Goal: Task Accomplishment & Management: Complete application form

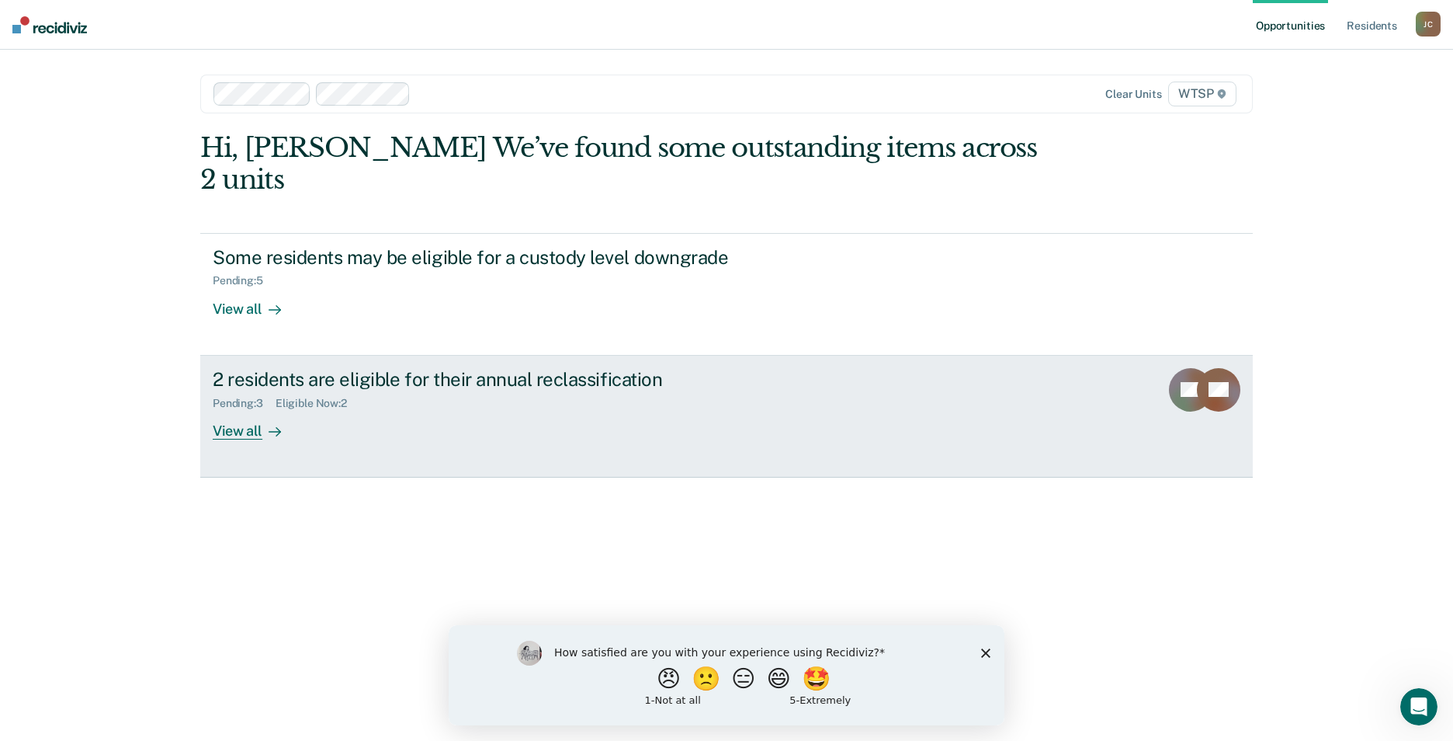
click at [253, 412] on link "2 residents are eligible for their annual reclassification Pending : 3 Eligible…" at bounding box center [726, 417] width 1053 height 122
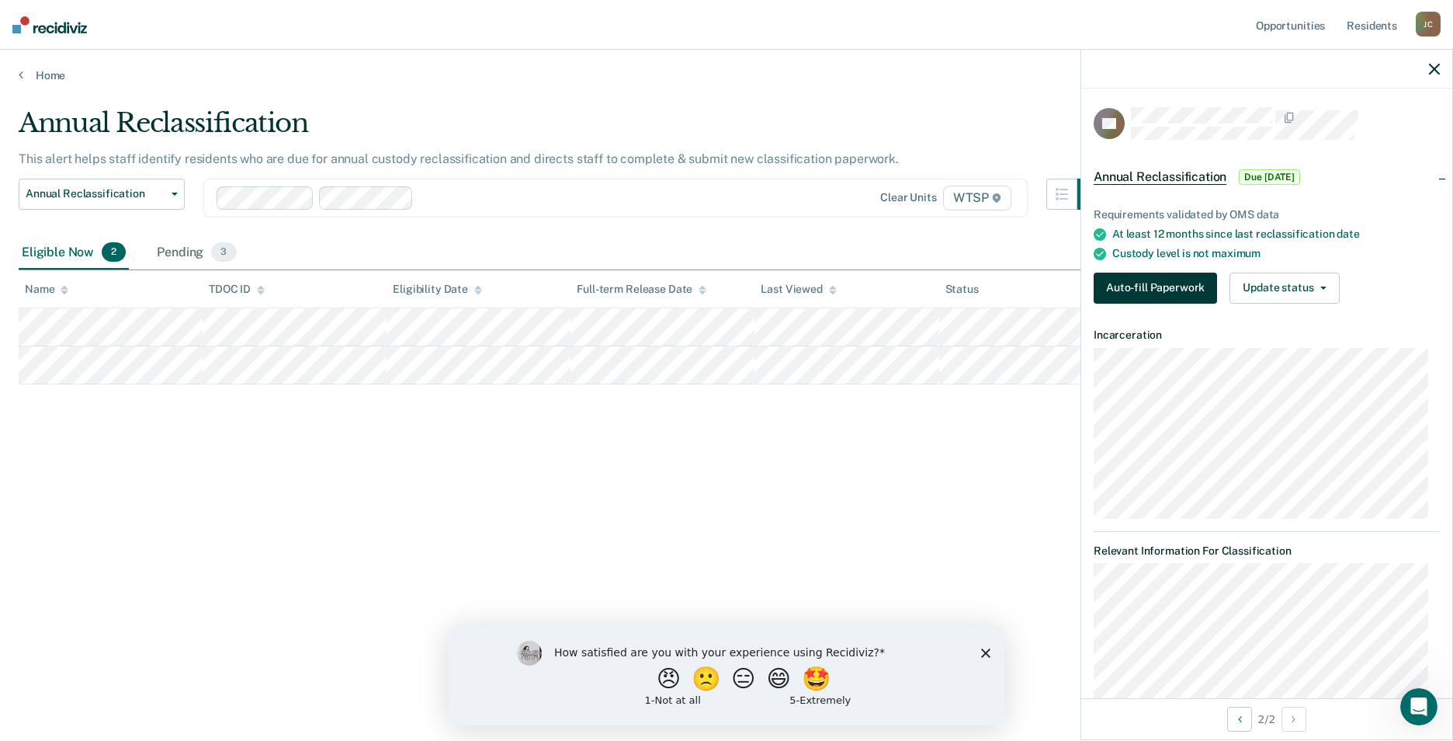
click at [1146, 285] on button "Auto-fill Paperwork" at bounding box center [1155, 287] width 123 height 31
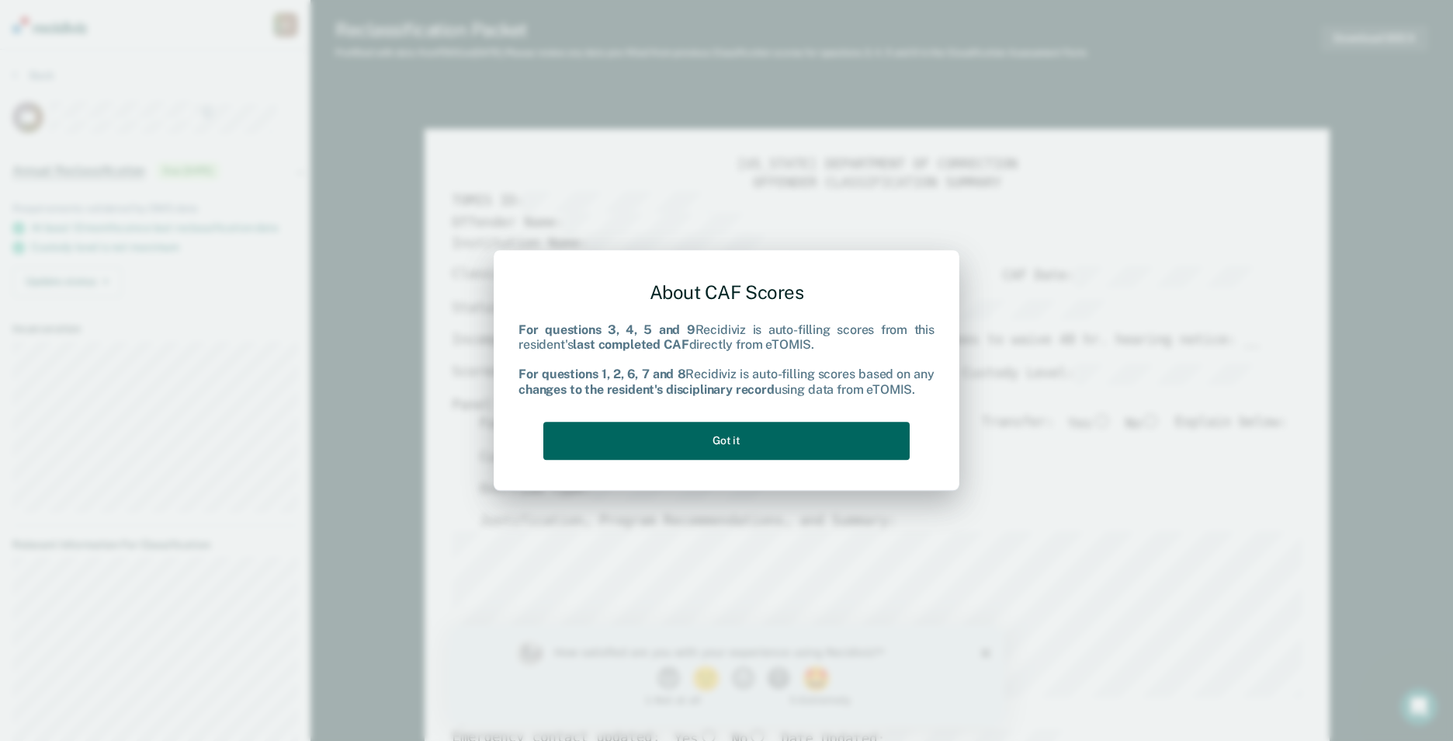
click at [784, 449] on button "Got it" at bounding box center [726, 440] width 366 height 38
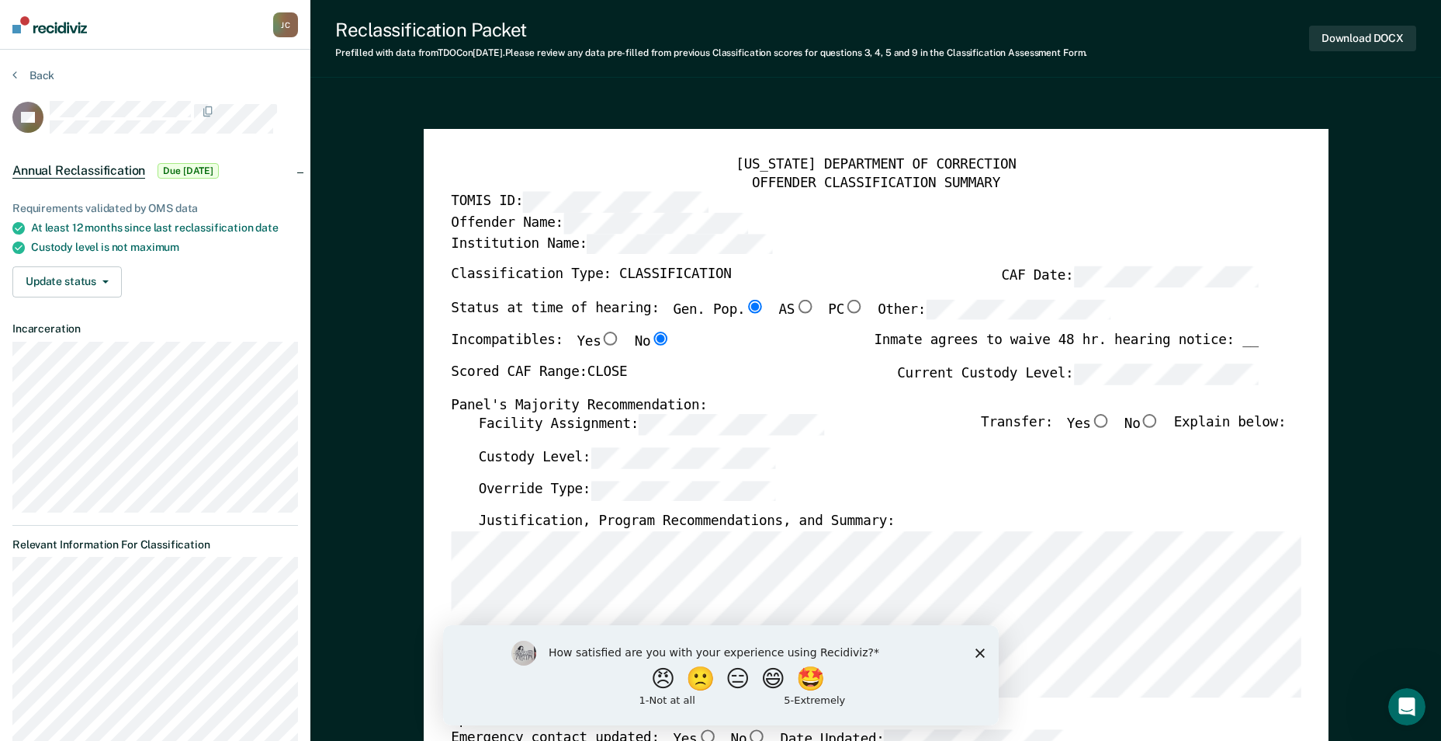
click at [1160, 423] on input "No" at bounding box center [1150, 421] width 20 height 14
type textarea "x"
radio input "true"
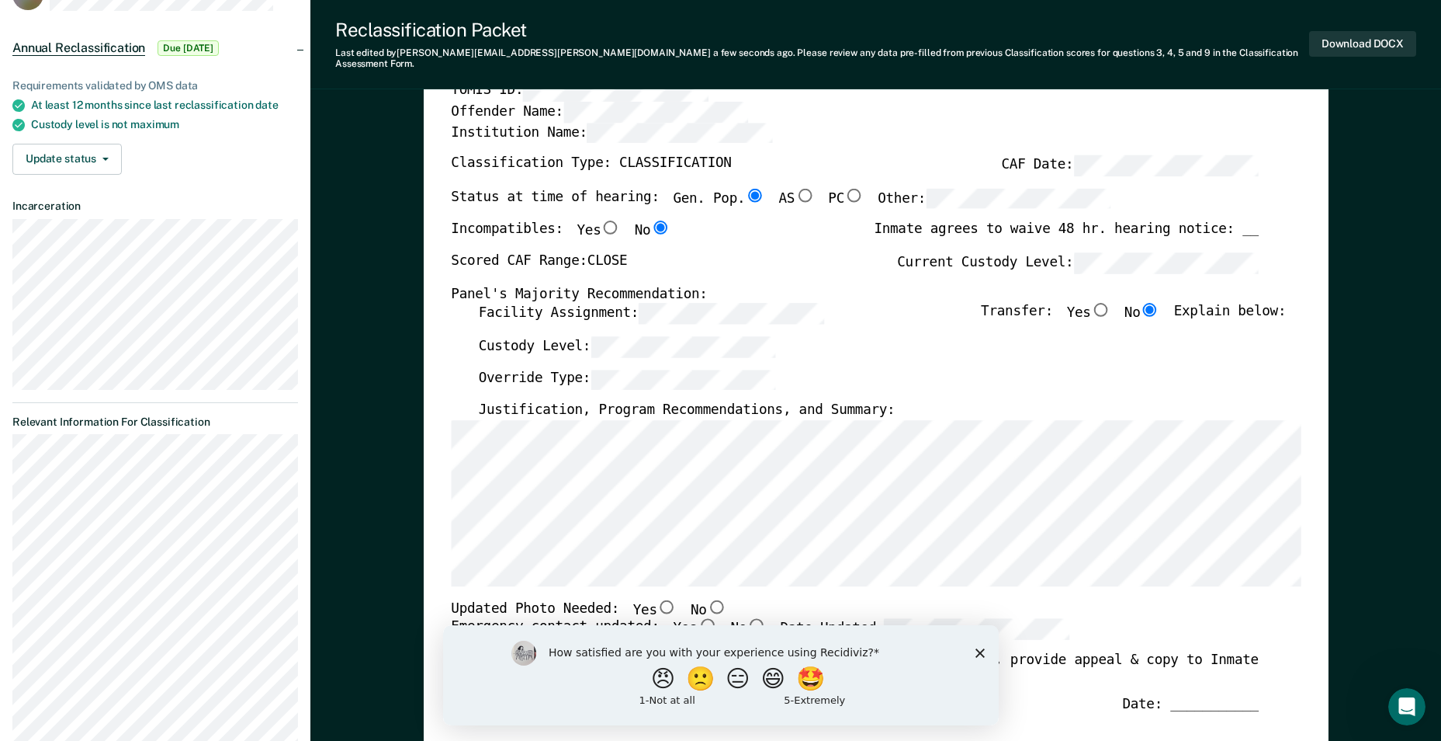
scroll to position [155, 0]
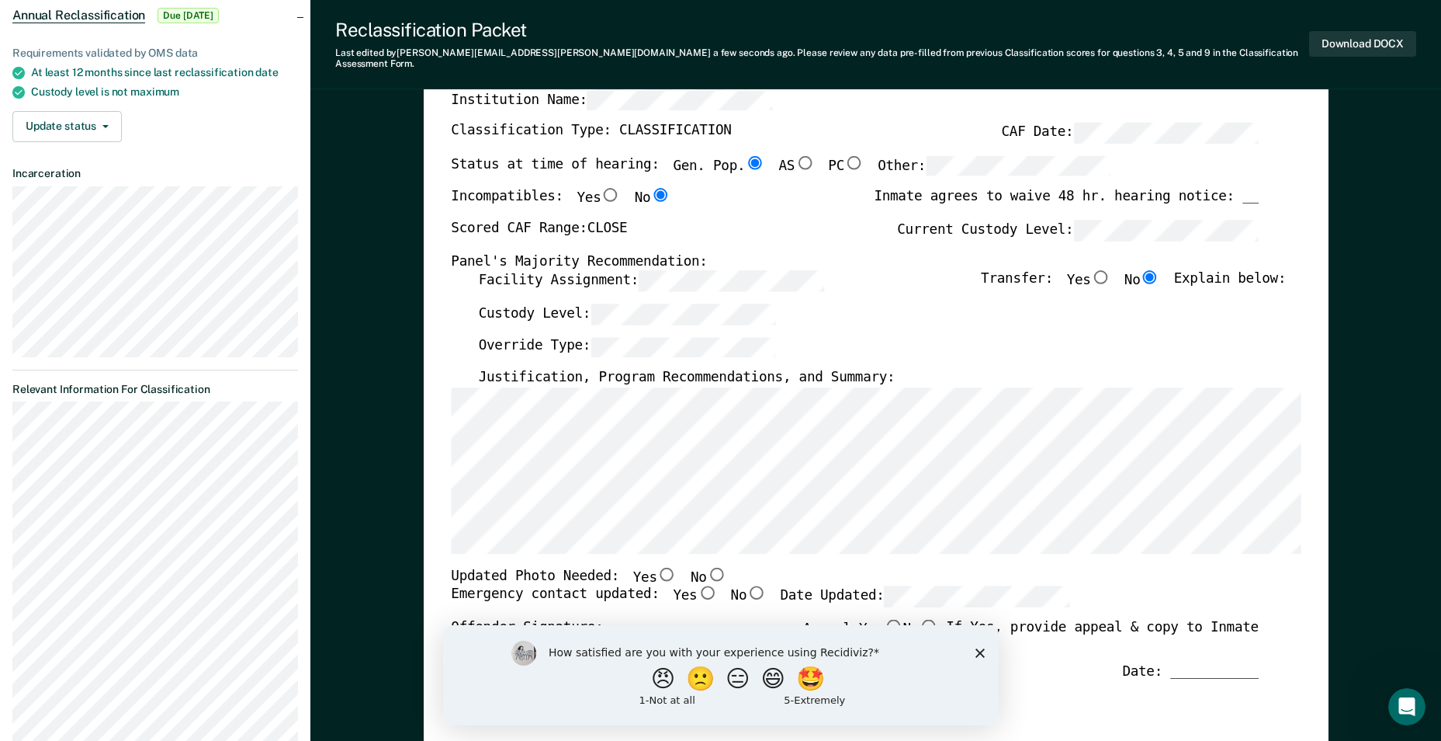
click at [706, 567] on input "No" at bounding box center [716, 574] width 20 height 14
type textarea "x"
radio input "true"
click at [747, 586] on input "No" at bounding box center [757, 593] width 20 height 14
type textarea "x"
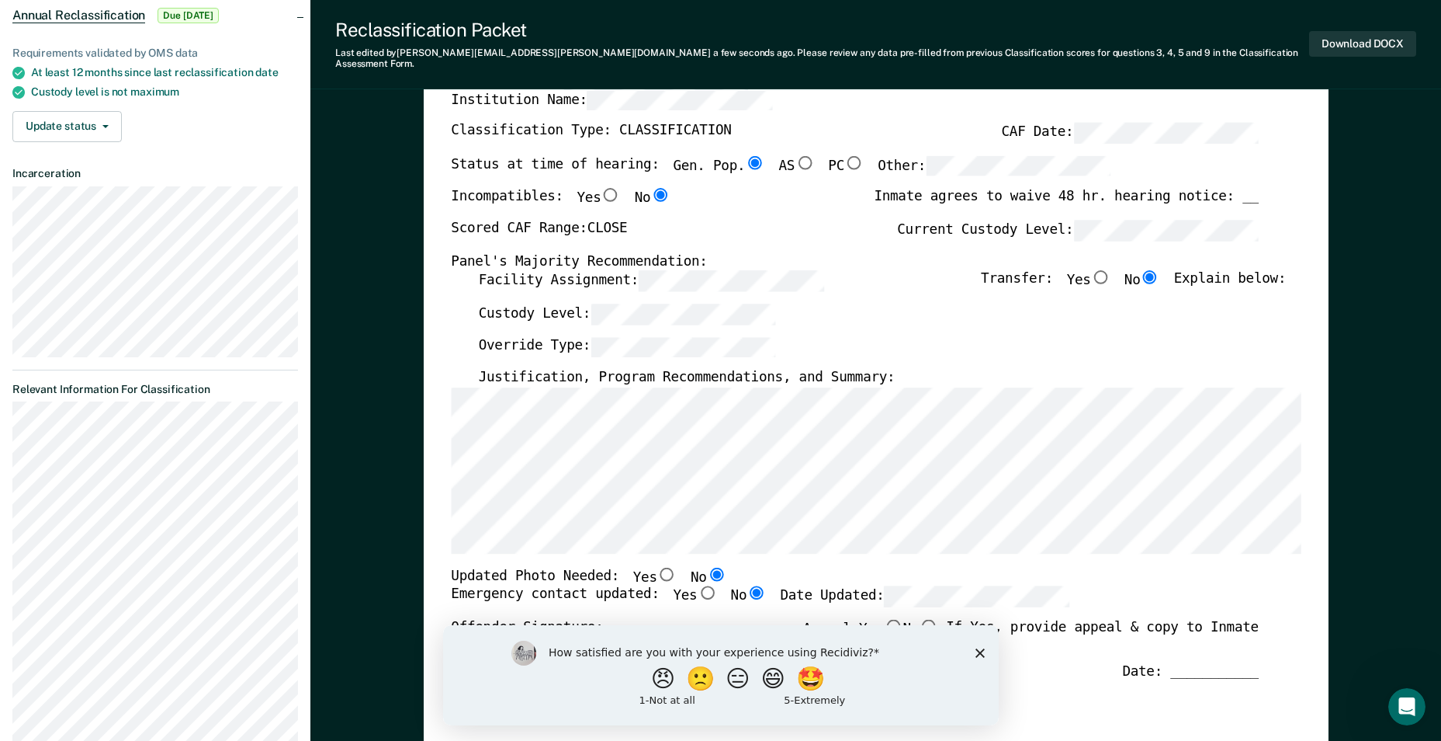
radio input "true"
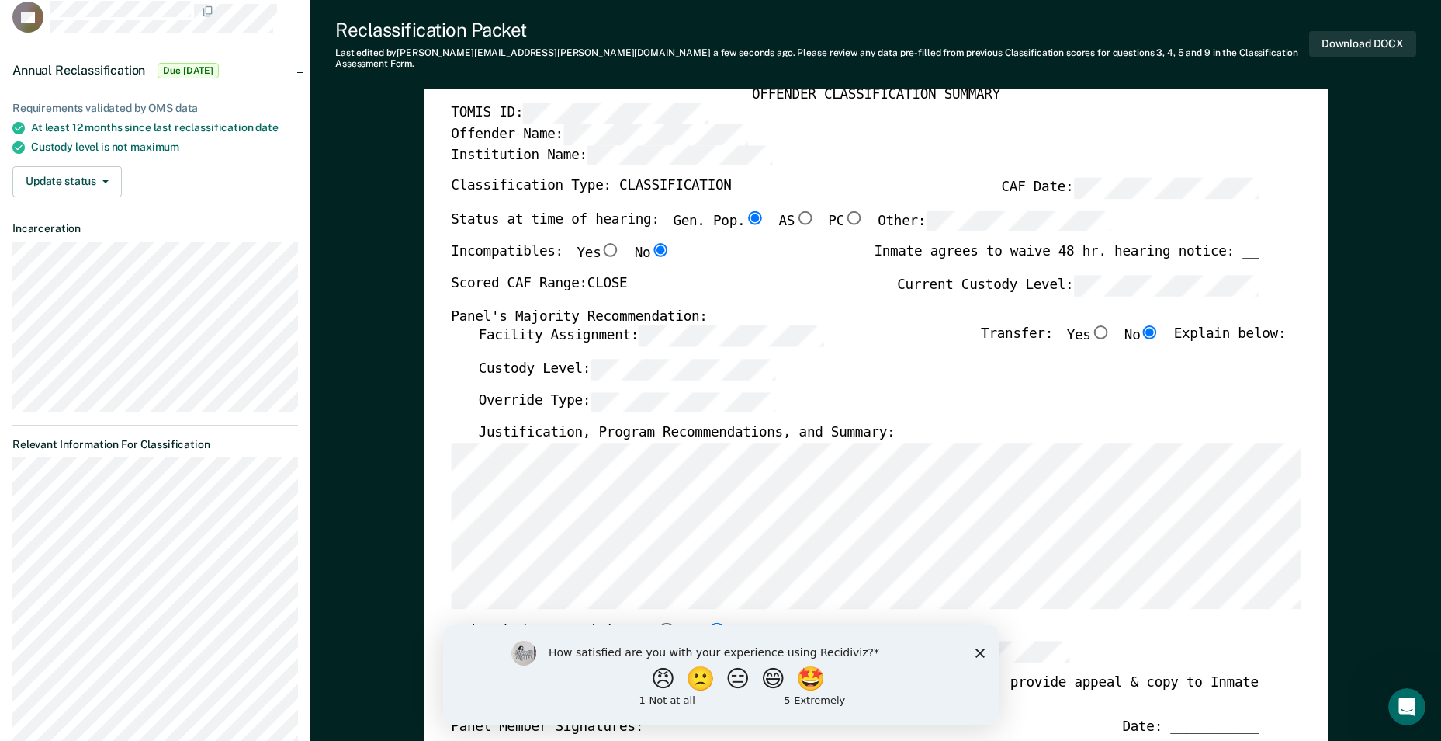
scroll to position [78, 0]
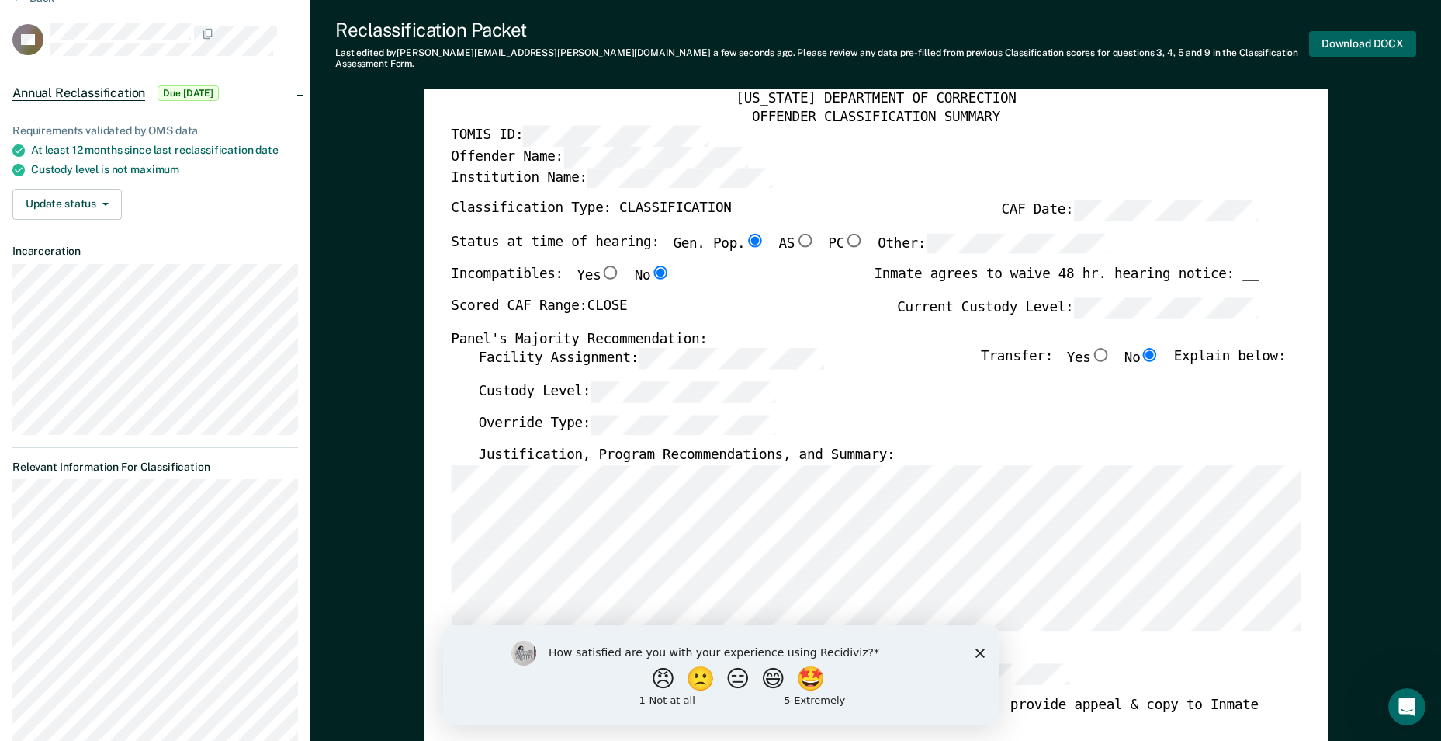
click at [1349, 43] on button "Download DOCX" at bounding box center [1362, 44] width 107 height 26
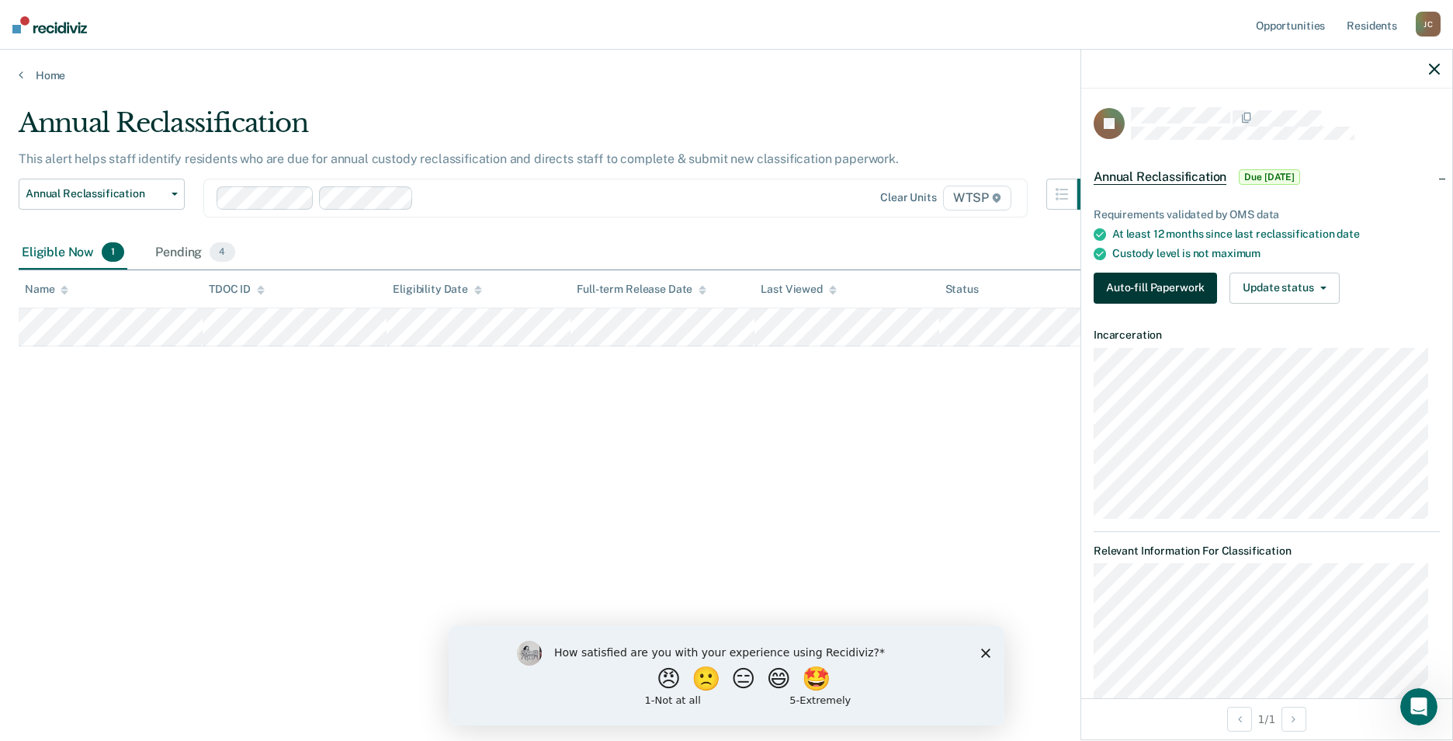
click at [1148, 280] on button "Auto-fill Paperwork" at bounding box center [1155, 287] width 123 height 31
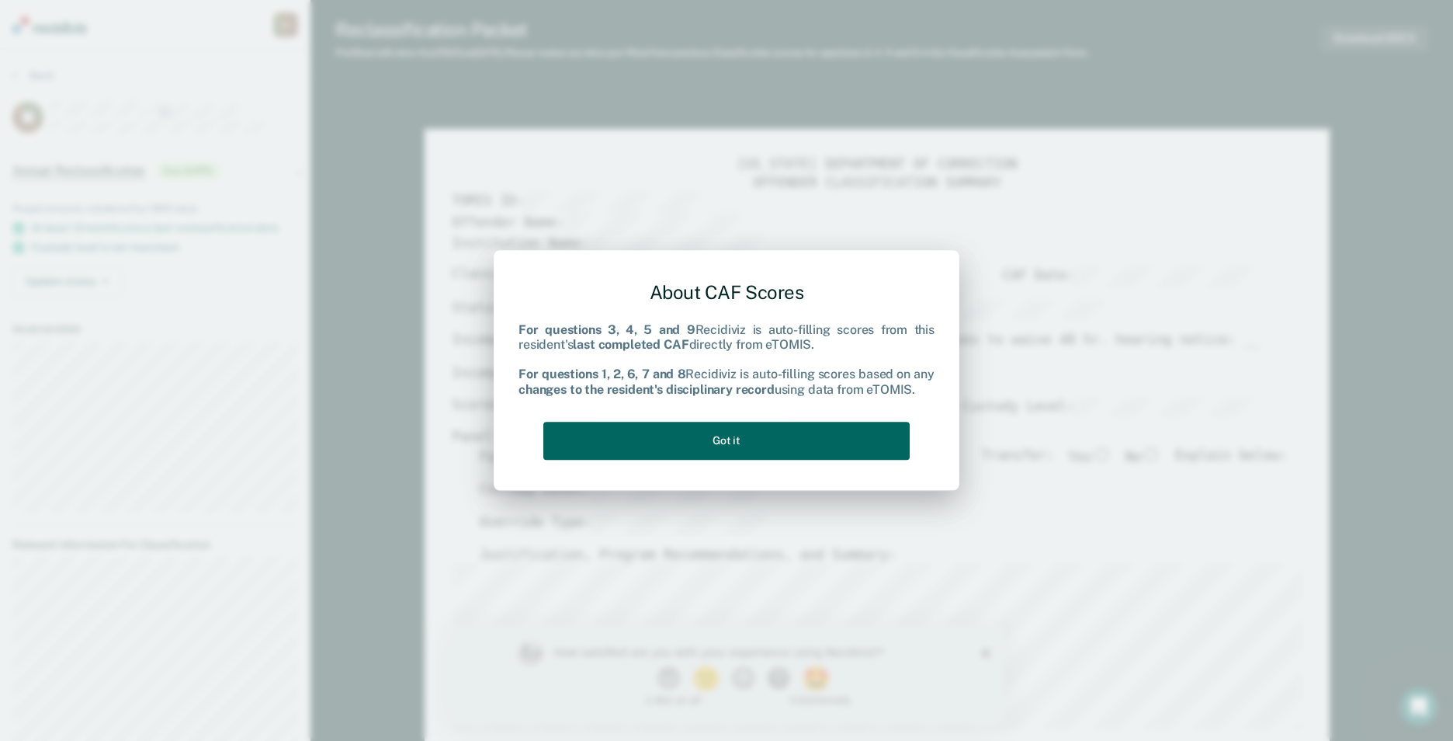
click at [789, 442] on button "Got it" at bounding box center [726, 440] width 366 height 38
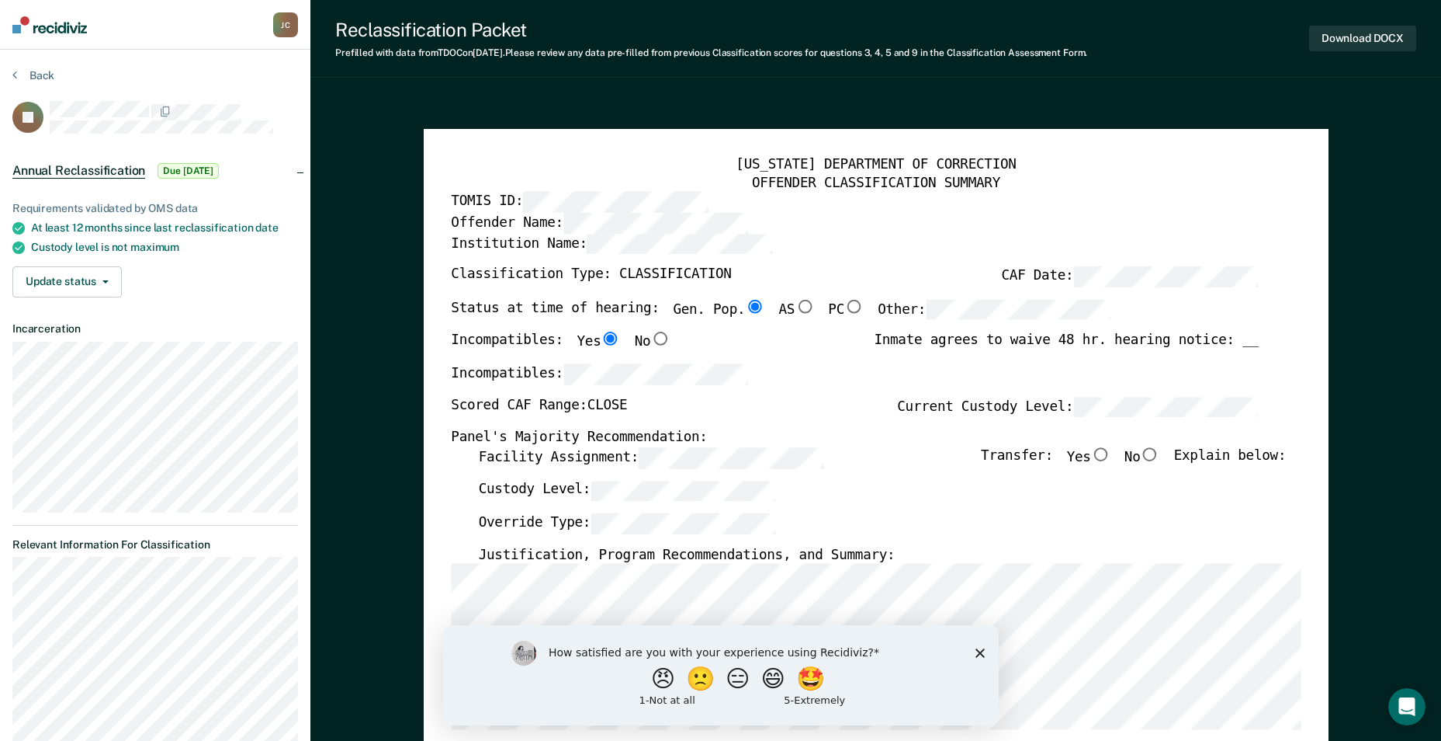
type textarea "x"
